Goal: Task Accomplishment & Management: Use online tool/utility

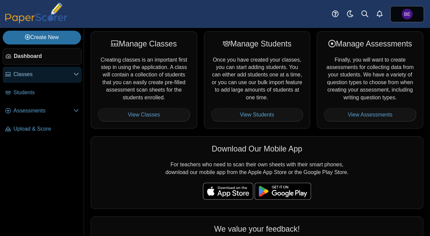
click at [41, 76] on span "Classes" at bounding box center [43, 74] width 60 height 7
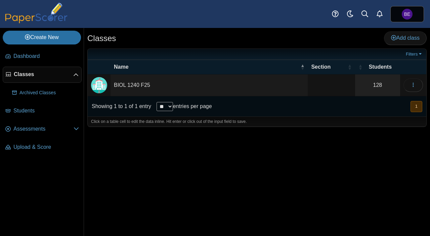
click at [212, 93] on td "BIOL 1240 F25" at bounding box center [209, 85] width 197 height 22
click at [370, 83] on link "128" at bounding box center [377, 85] width 45 height 22
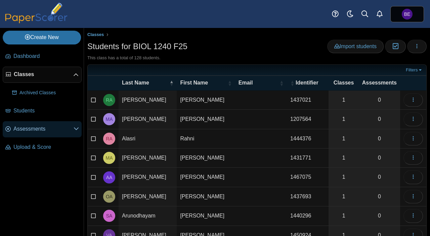
click at [35, 126] on span "Assessments" at bounding box center [43, 128] width 60 height 7
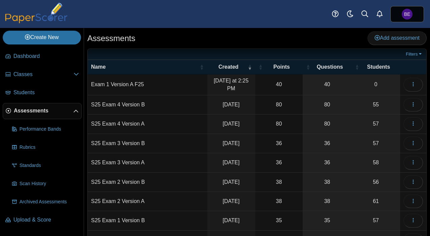
click at [160, 85] on td "Exam 1 Version A F25" at bounding box center [148, 84] width 120 height 21
click at [411, 85] on icon "button" at bounding box center [413, 83] width 5 height 5
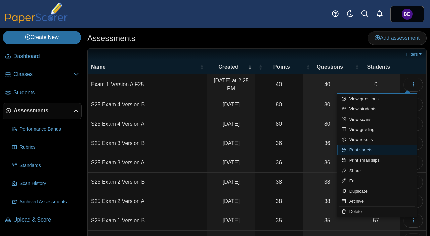
click at [376, 150] on link "Print sheets" at bounding box center [377, 150] width 81 height 10
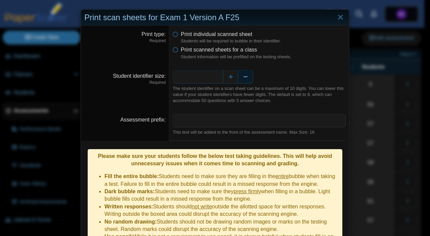
click at [245, 79] on button "Decrease" at bounding box center [245, 76] width 15 height 13
click at [187, 120] on input "Assessment prefix" at bounding box center [259, 120] width 173 height 13
type input "*"
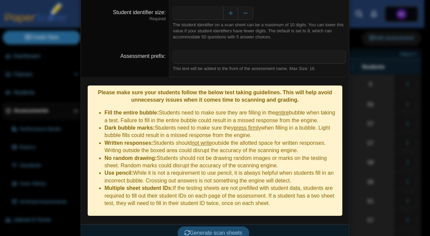
click at [194, 230] on span "Generate scan sheets" at bounding box center [214, 233] width 58 height 6
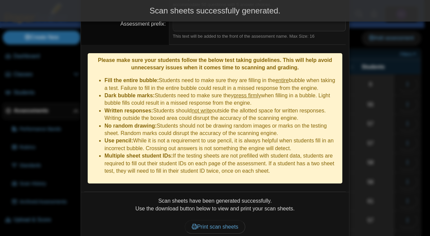
scroll to position [117, 0]
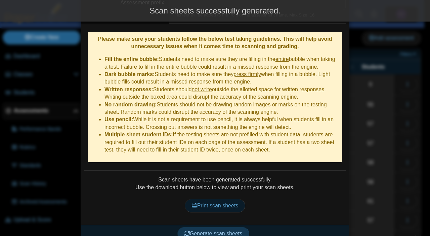
click at [214, 202] on span "Print scan sheets" at bounding box center [215, 205] width 47 height 6
